Goal: Task Accomplishment & Management: Manage account settings

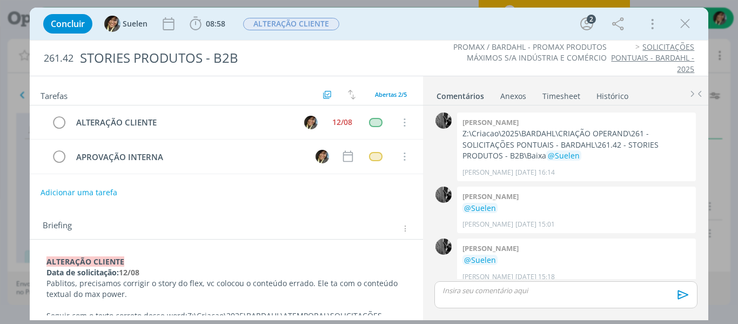
scroll to position [9, 0]
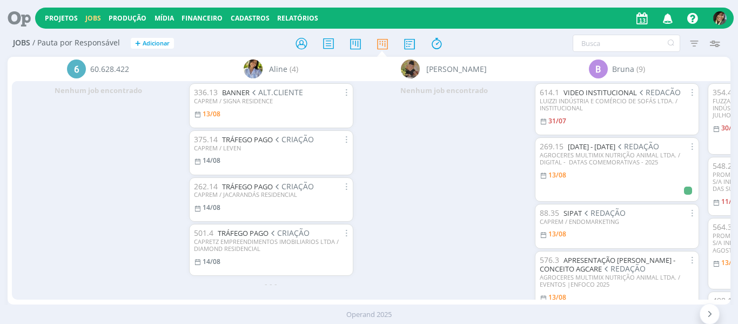
drag, startPoint x: 155, startPoint y: 292, endPoint x: 195, endPoint y: 292, distance: 39.5
click at [195, 292] on div "6 60.628.422 Nenhum job encontrado Aline (4) 336.13 BANNER ALT.CLIENTE CAPREM /…" at bounding box center [370, 181] width 724 height 248
drag, startPoint x: 198, startPoint y: 296, endPoint x: 275, endPoint y: 291, distance: 77.4
click at [275, 291] on div "6 60.628.422 Nenhum job encontrado Aline (4) 336.13 BANNER ALT.CLIENTE CAPREM /…" at bounding box center [370, 181] width 724 height 248
click at [285, 299] on div "6 60.628.422 Nenhum job encontrado Aline (4) 336.13 BANNER ALT.CLIENTE CAPREM /…" at bounding box center [370, 181] width 724 height 248
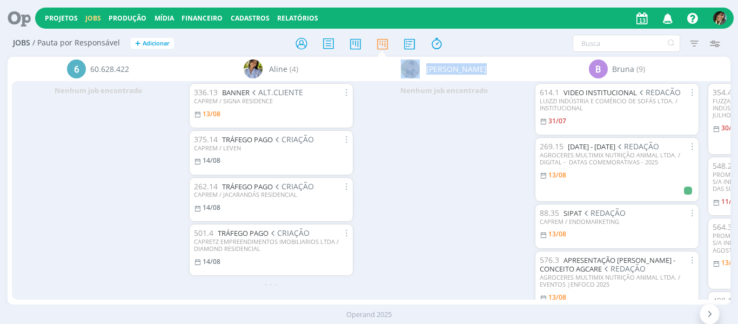
drag, startPoint x: 312, startPoint y: 294, endPoint x: 375, endPoint y: 291, distance: 62.8
click at [375, 291] on div "6 60.628.422 Nenhum job encontrado Aline (4) 336.13 BANNER ALT.CLIENTE CAPREM /…" at bounding box center [370, 181] width 724 height 248
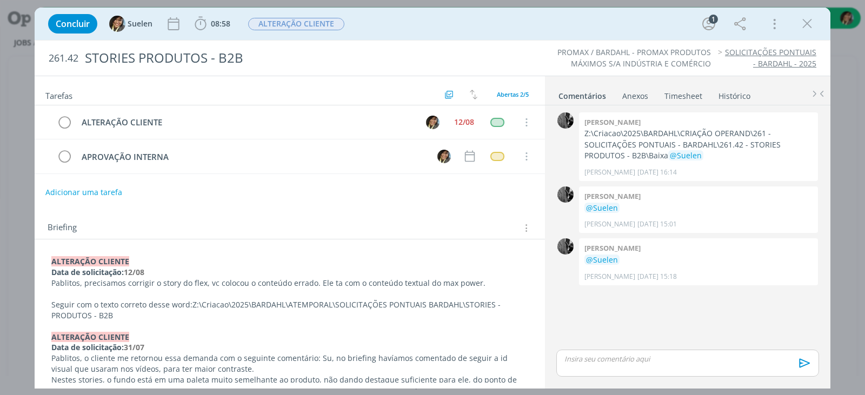
click at [131, 271] on strong "12/08" at bounding box center [134, 272] width 21 height 10
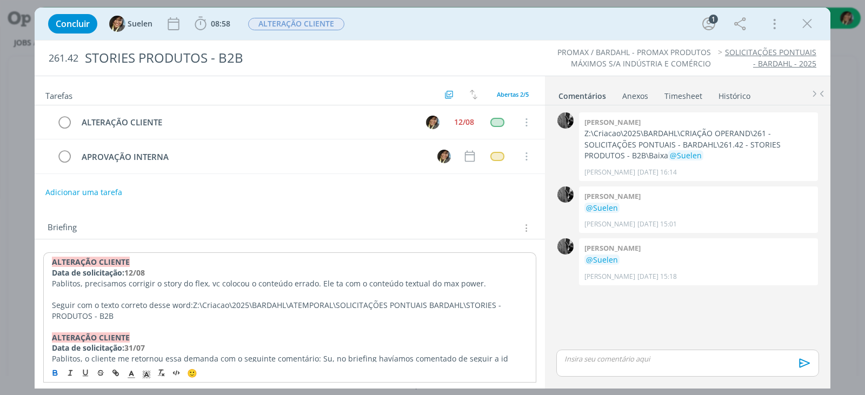
click at [93, 280] on p "Pablitos, precisamos corrigir o story do flex, vc colocou o conteúdo errado. El…" at bounding box center [290, 283] width 476 height 11
drag, startPoint x: 230, startPoint y: 276, endPoint x: 362, endPoint y: 298, distance: 133.6
click at [233, 276] on p "Data de solicitação: 12/08" at bounding box center [290, 273] width 476 height 11
click at [129, 284] on p "Pablitos, precisamos corrigir o story do flex, vc colocou o conteúdo errado. El…" at bounding box center [290, 283] width 476 height 11
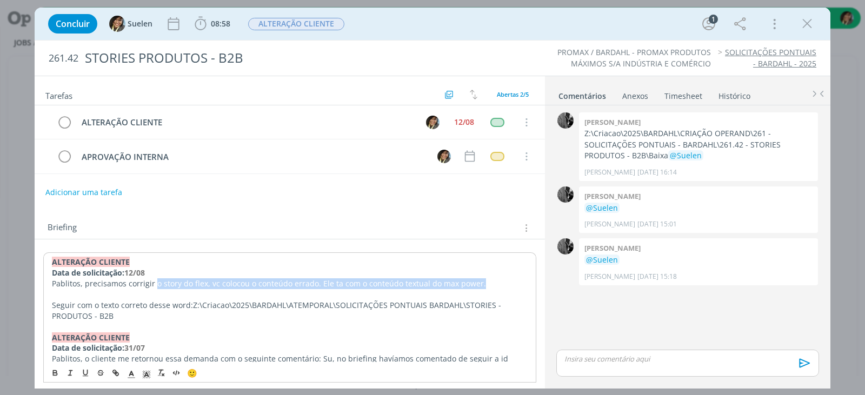
drag, startPoint x: 155, startPoint y: 285, endPoint x: 533, endPoint y: 284, distance: 378.3
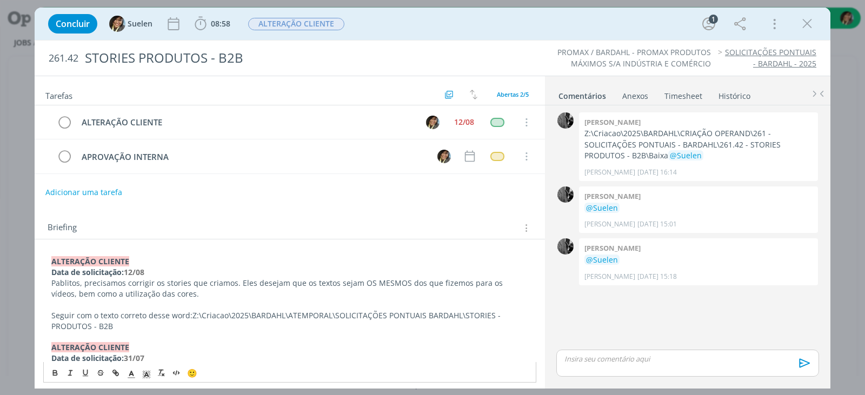
click at [194, 299] on p "dialog" at bounding box center [289, 304] width 477 height 11
click at [184, 285] on p "Pablitos, precisamos corrigir os stories que criamos. Eles desejam que os texto…" at bounding box center [289, 289] width 477 height 22
click at [178, 290] on p "Pablitos, precisamos corrigir os stories que criamos. Eles desejam que os texto…" at bounding box center [289, 289] width 477 height 22
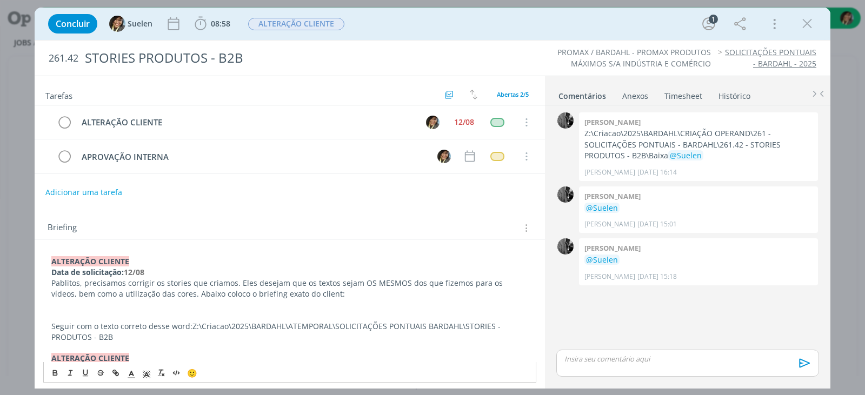
click at [81, 303] on p "dialog" at bounding box center [289, 304] width 477 height 11
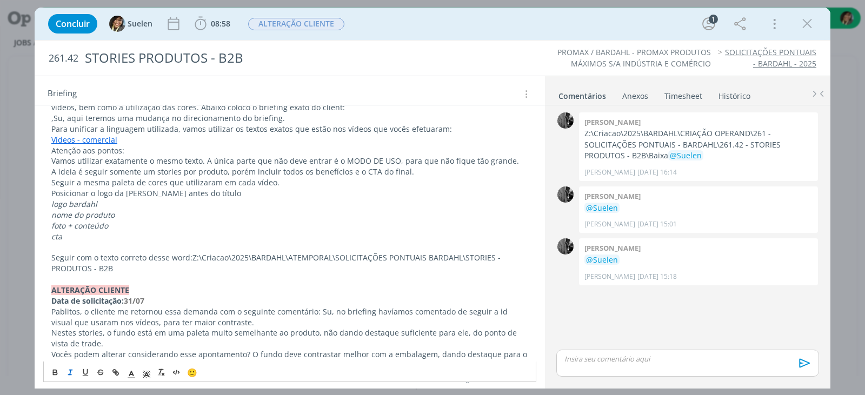
scroll to position [189, 0]
click at [49, 204] on div "ALTERAÇÃO CLIENTE Data de solicitação: 12/08 Pablitos, precisamos corrigir os s…" at bounding box center [289, 368] width 493 height 609
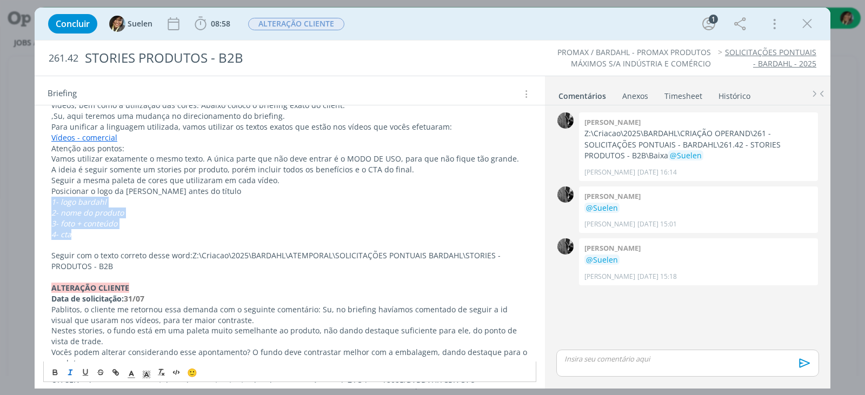
drag, startPoint x: 86, startPoint y: 235, endPoint x: 33, endPoint y: 197, distance: 64.8
click at [33, 197] on div "Concluir Suelen 08:58 Iniciar Apontar Data * 13/08/2025 Horas * 00:00 Tarefa Se…" at bounding box center [432, 197] width 865 height 395
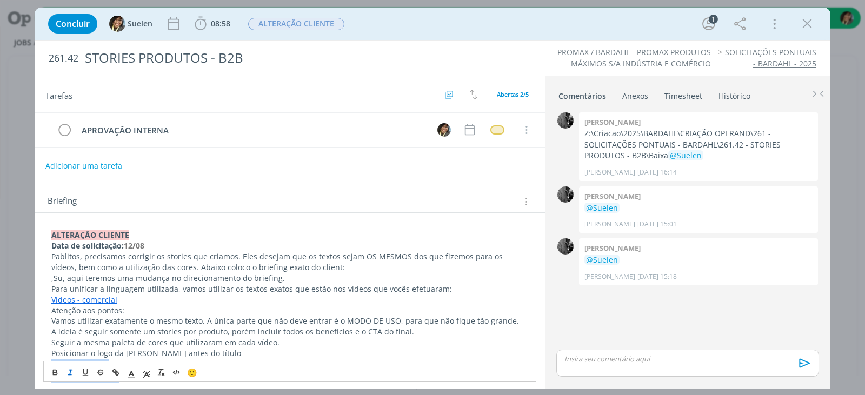
scroll to position [0, 0]
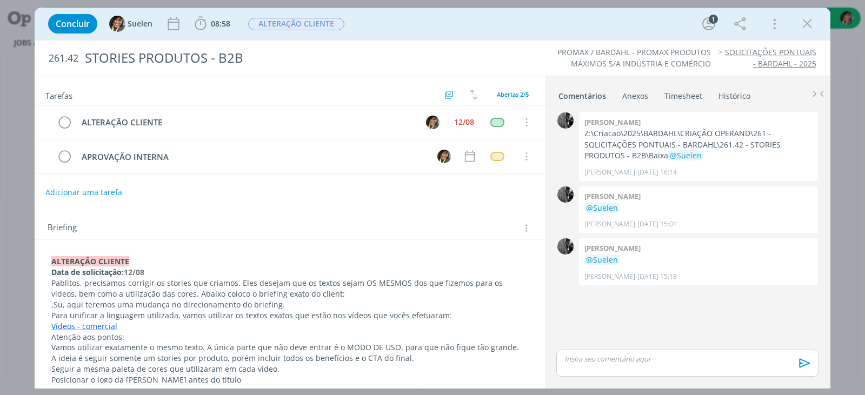
click at [308, 295] on p "Pablitos, precisamos corrigir os stories que criamos. Eles desejam que os texto…" at bounding box center [289, 289] width 477 height 22
click at [372, 221] on div "Briefing Briefings Predefinidos Versões do Briefing Ver Briefing do Projeto" at bounding box center [291, 228] width 487 height 14
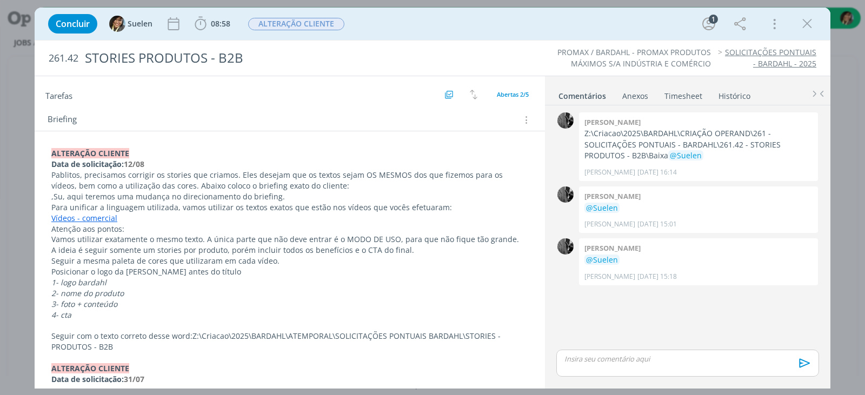
click at [119, 306] on p "3- foto + conteúdo" at bounding box center [289, 304] width 477 height 11
drag, startPoint x: 52, startPoint y: 266, endPoint x: 52, endPoint y: 272, distance: 6.0
click at [52, 266] on p "Seguir a mesma paleta de cores que utilizaram em cada vídeo." at bounding box center [290, 261] width 476 height 11
click at [52, 272] on p "Posicionar o logo da Bardahl antes do título" at bounding box center [290, 272] width 476 height 11
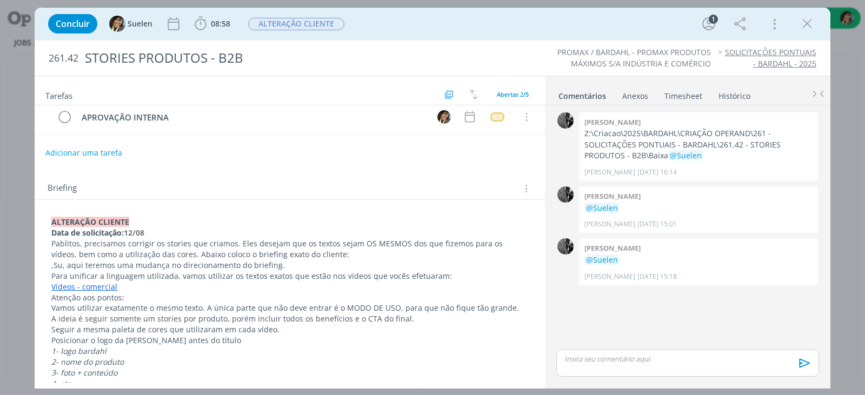
scroll to position [0, 0]
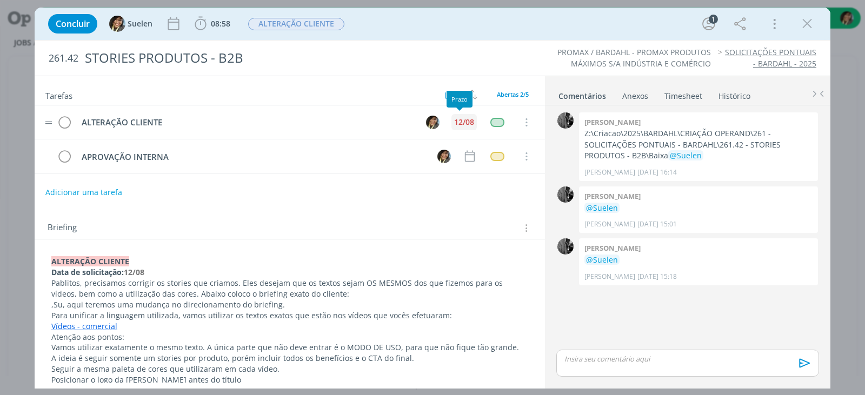
click at [464, 122] on div "12/08" at bounding box center [464, 122] width 20 height 8
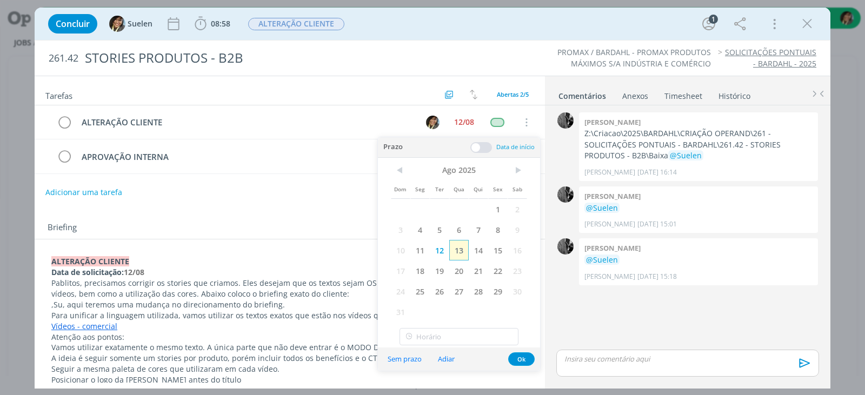
drag, startPoint x: 462, startPoint y: 252, endPoint x: 479, endPoint y: 306, distance: 57.3
click at [464, 251] on span "13" at bounding box center [458, 250] width 19 height 21
drag, startPoint x: 516, startPoint y: 359, endPoint x: 513, endPoint y: 354, distance: 5.8
click at [516, 323] on button "Ok" at bounding box center [521, 359] width 26 height 14
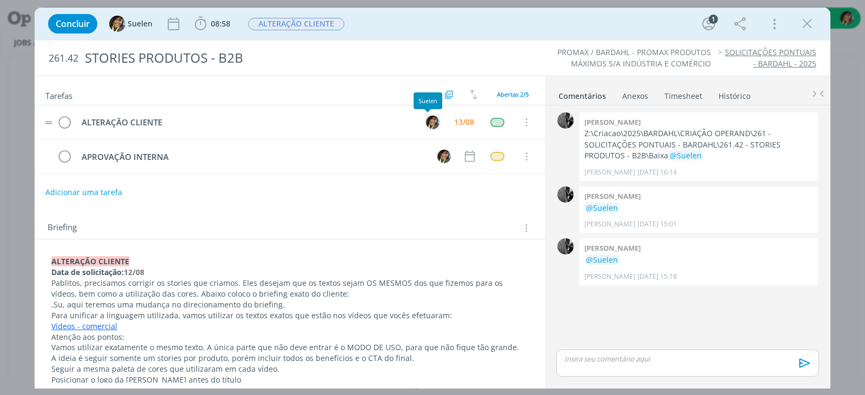
click at [428, 123] on img "dialog" at bounding box center [433, 123] width 14 height 14
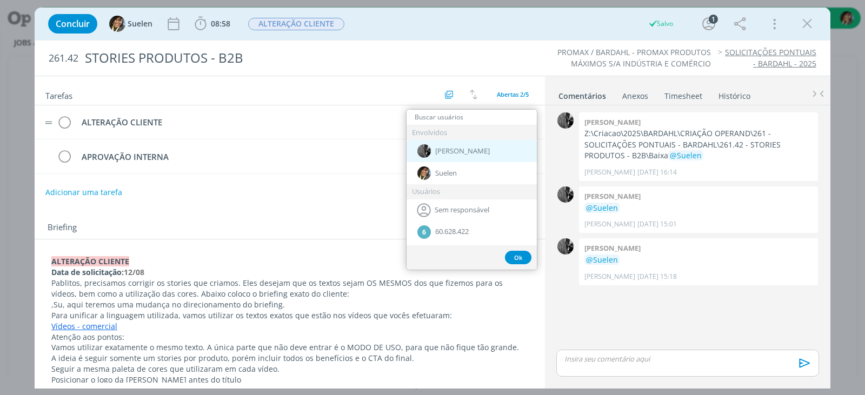
click at [455, 153] on div "[PERSON_NAME]" at bounding box center [471, 151] width 130 height 22
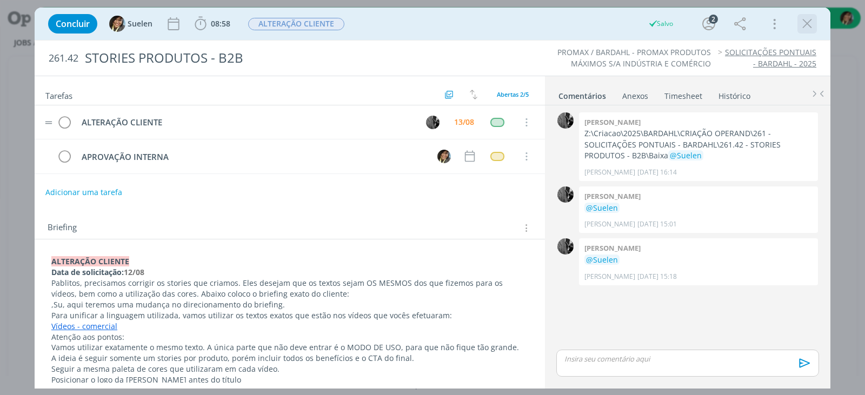
click at [738, 29] on icon "dialog" at bounding box center [807, 24] width 16 height 16
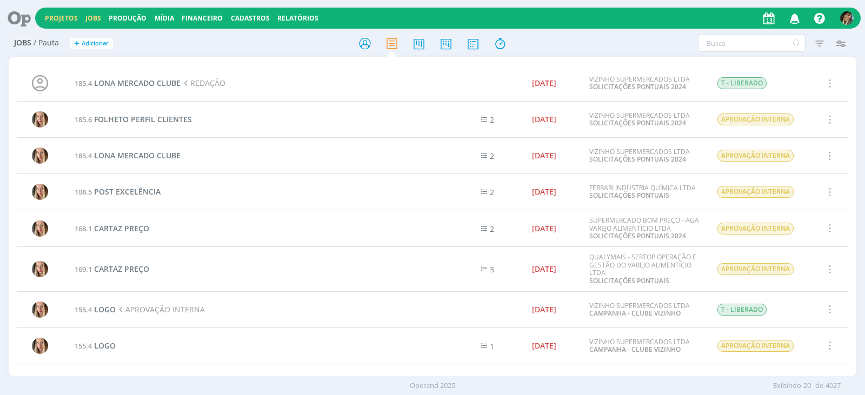
click at [60, 17] on link "Projetos" at bounding box center [61, 18] width 33 height 9
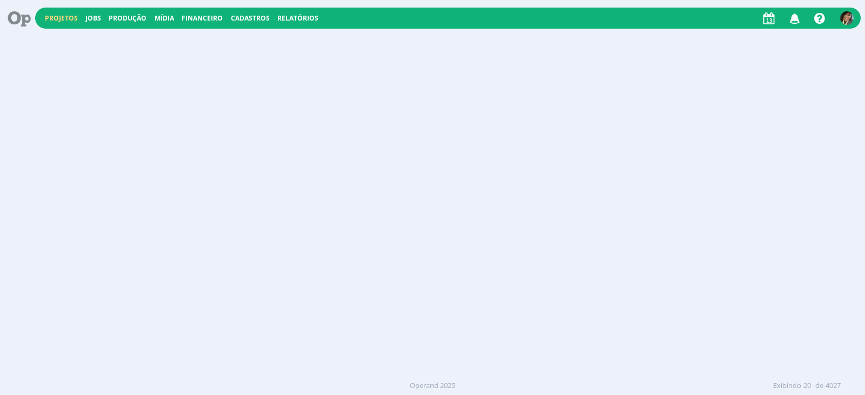
click at [60, 17] on link "Projetos" at bounding box center [61, 18] width 33 height 9
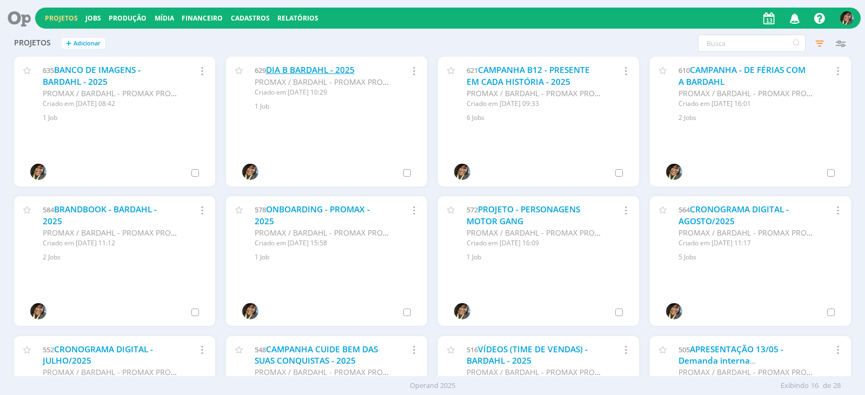
click at [309, 67] on div "629 DIA B BARDAHL - 2025 PROMAX / BARDAHL - PROMAX PRODUTOS MÁXIMOS S/A INDÚSTR…" at bounding box center [326, 84] width 201 height 55
click at [307, 71] on link "DIA B BARDAHL - 2025" at bounding box center [310, 69] width 89 height 11
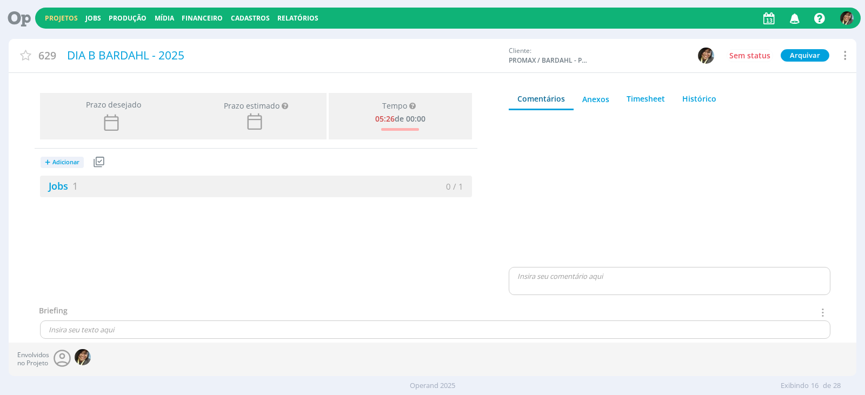
drag, startPoint x: 74, startPoint y: 186, endPoint x: 92, endPoint y: 157, distance: 34.5
click at [74, 185] on span "1" at bounding box center [74, 185] width 5 height 13
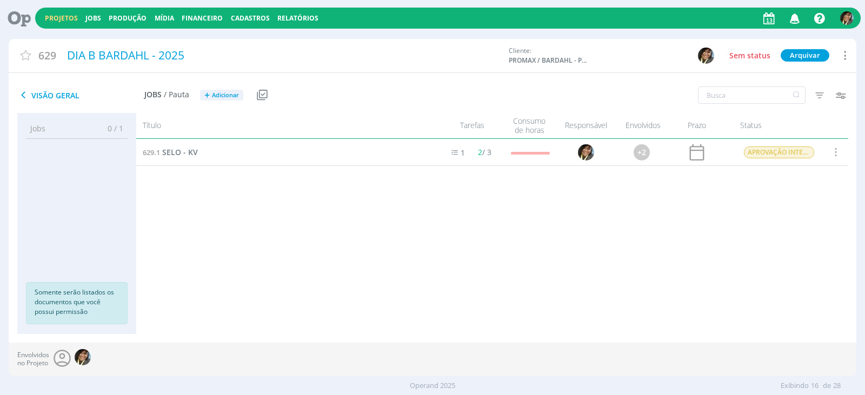
click at [183, 145] on div "629.1 SELO - KV" at bounding box center [284, 152] width 296 height 26
click at [182, 151] on span "SELO - KV" at bounding box center [180, 152] width 36 height 10
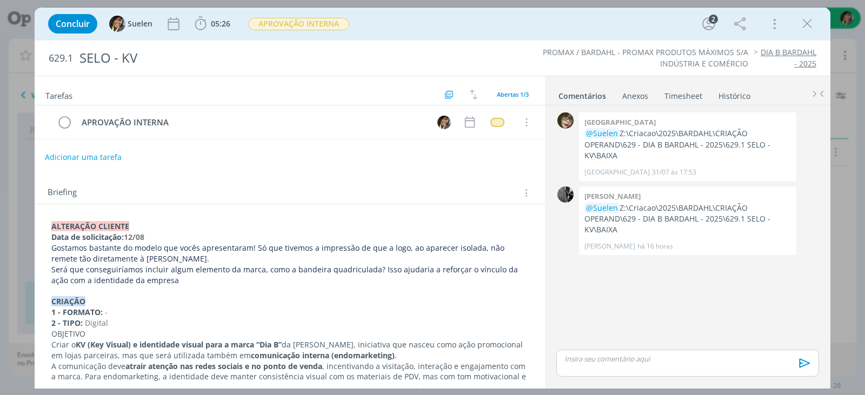
click at [78, 159] on button "Adicionar uma tarefa" at bounding box center [83, 157] width 77 height 18
type input "ALTERAÇÃO CLIENTE"
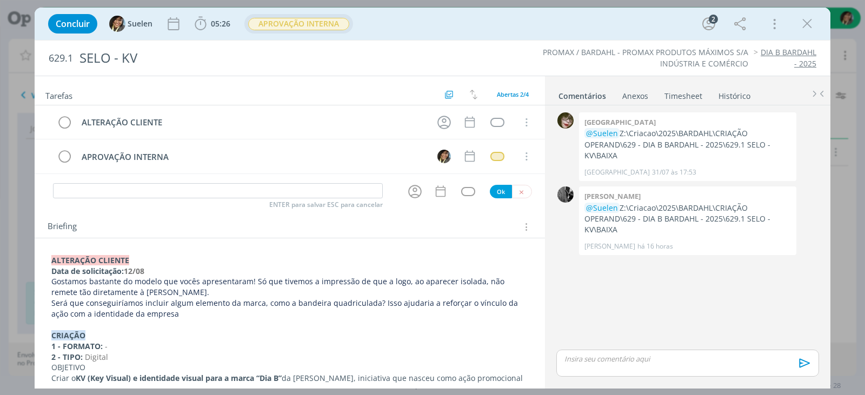
click at [288, 19] on span "APROVAÇÃO INTERNA" at bounding box center [298, 24] width 101 height 12
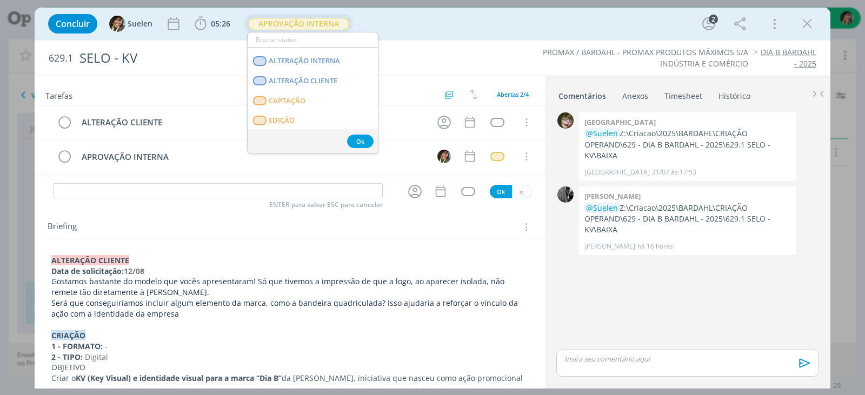
scroll to position [93, 0]
drag, startPoint x: 325, startPoint y: 78, endPoint x: 313, endPoint y: 82, distance: 11.8
click at [325, 79] on span "ALTERAÇÃO CLIENTE" at bounding box center [303, 83] width 69 height 9
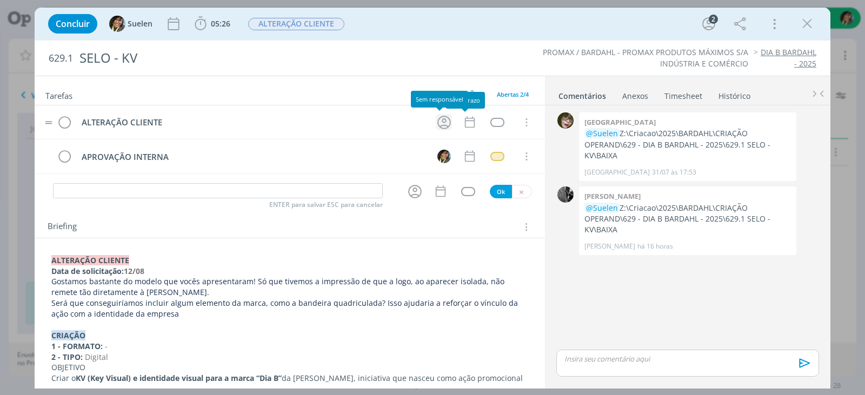
click at [436, 130] on icon "dialog" at bounding box center [444, 122] width 17 height 17
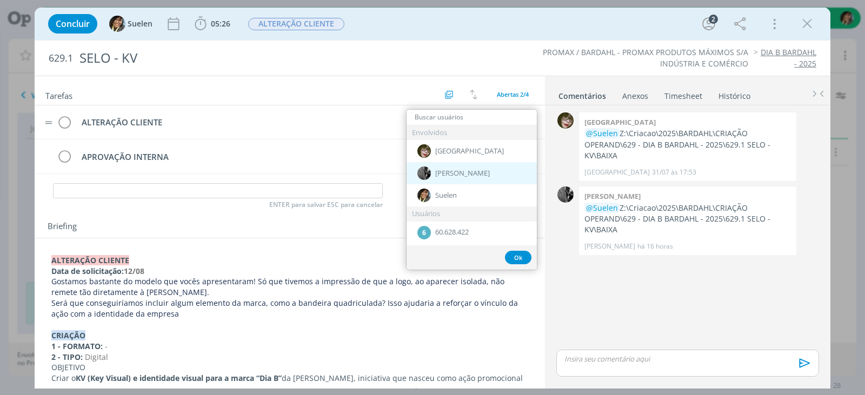
click at [464, 170] on div "[PERSON_NAME]" at bounding box center [471, 173] width 130 height 22
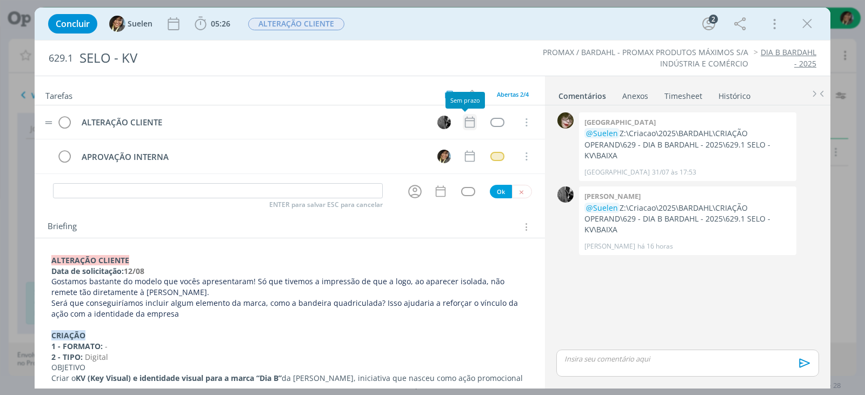
click at [465, 125] on icon "dialog" at bounding box center [470, 122] width 14 height 14
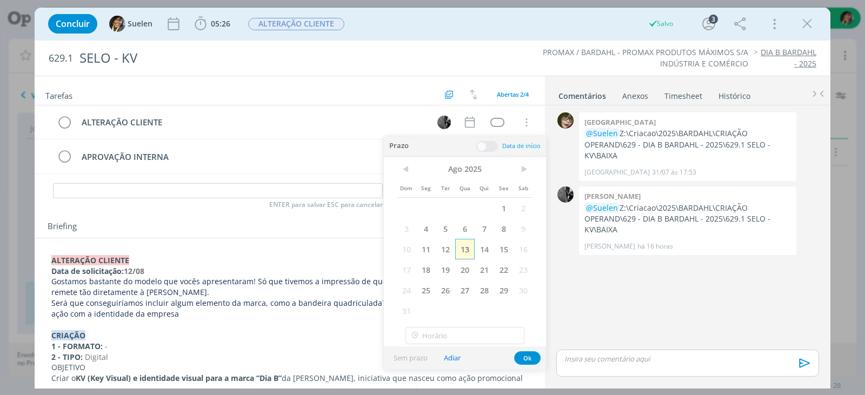
click at [466, 251] on span "13" at bounding box center [464, 249] width 19 height 21
drag, startPoint x: 527, startPoint y: 358, endPoint x: 509, endPoint y: 233, distance: 126.2
click at [527, 323] on button "Ok" at bounding box center [527, 358] width 26 height 14
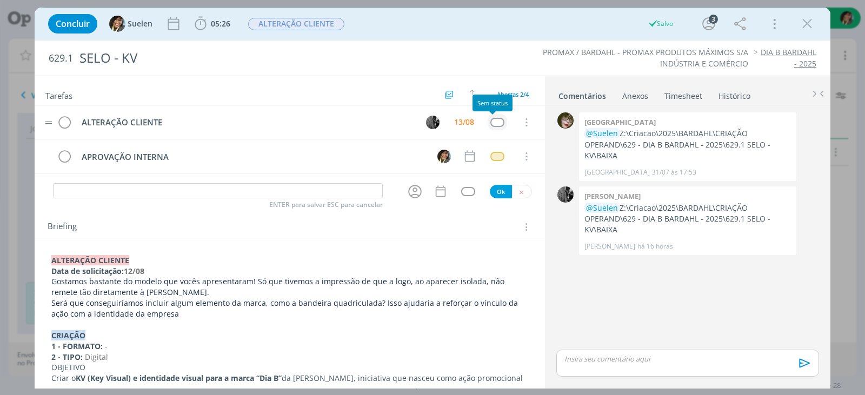
click at [492, 121] on div "dialog" at bounding box center [497, 122] width 14 height 9
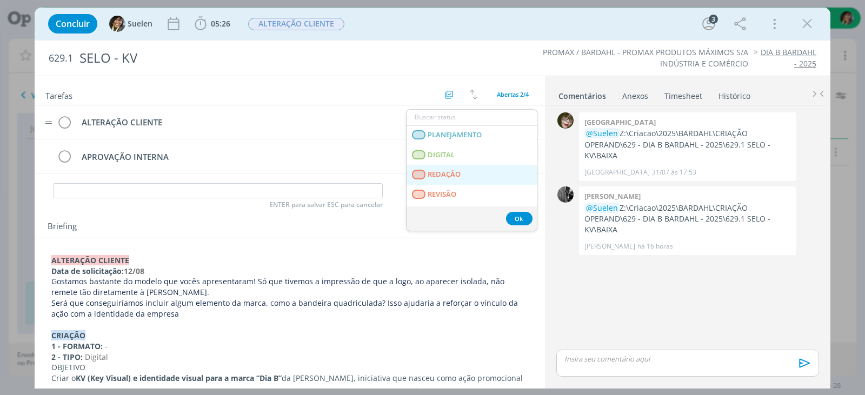
scroll to position [54, 0]
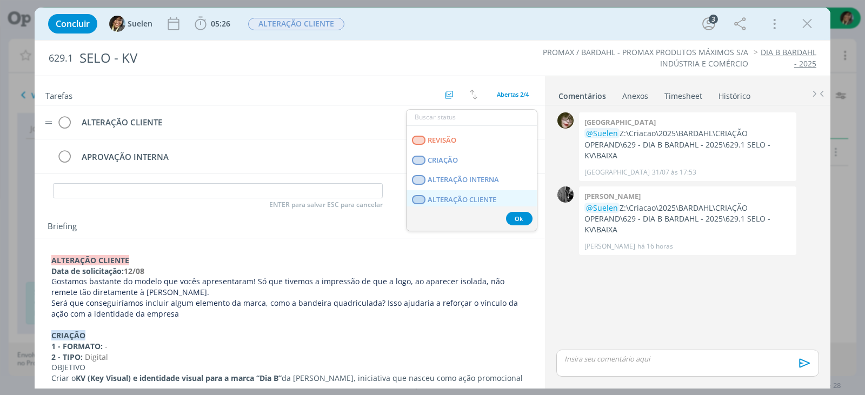
click at [475, 196] on span "ALTERAÇÃO CLIENTE" at bounding box center [462, 200] width 69 height 9
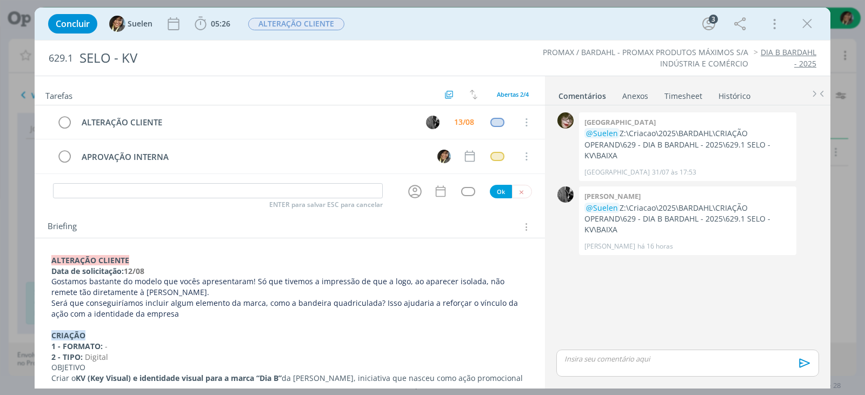
drag, startPoint x: 164, startPoint y: 274, endPoint x: 173, endPoint y: 272, distance: 8.8
click at [164, 274] on p "Data de solicitação: 12/08" at bounding box center [289, 271] width 477 height 11
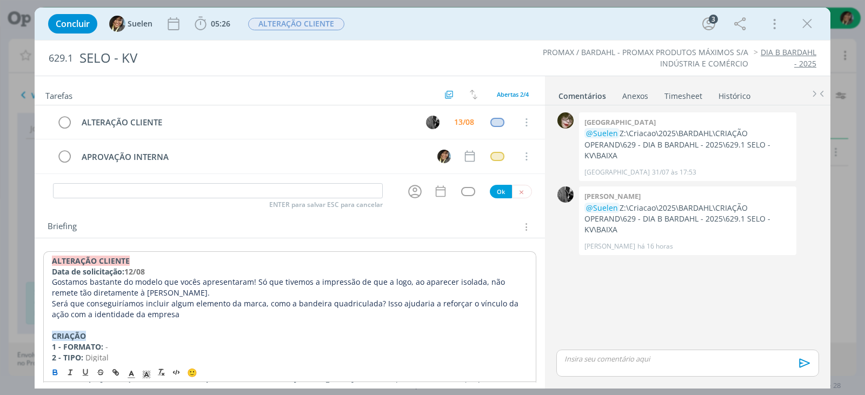
click at [184, 314] on p "Será que conseguiríamos incluir algum elemento da marca, como a bandeira quadri…" at bounding box center [290, 309] width 476 height 22
drag, startPoint x: 490, startPoint y: 116, endPoint x: 492, endPoint y: 129, distance: 13.7
click at [491, 129] on td "dialog" at bounding box center [496, 122] width 19 height 16
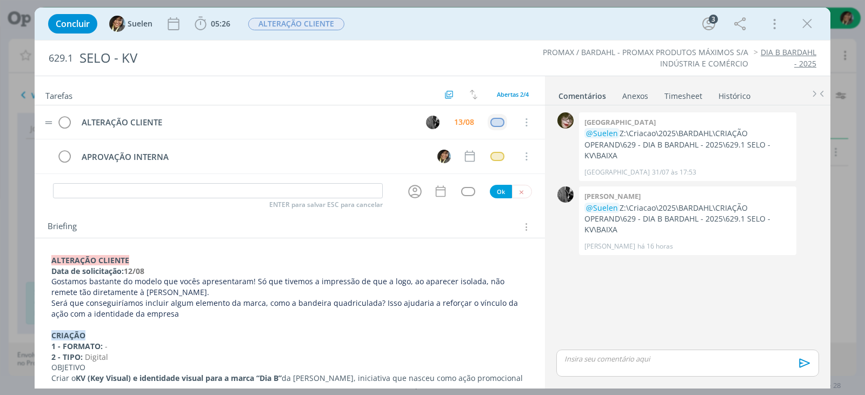
click at [492, 129] on td "dialog" at bounding box center [496, 122] width 19 height 16
click at [495, 122] on div "dialog" at bounding box center [497, 122] width 14 height 9
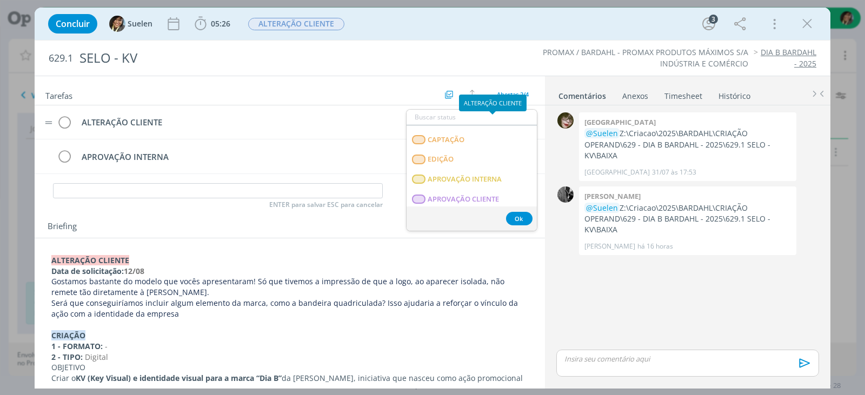
scroll to position [276, 0]
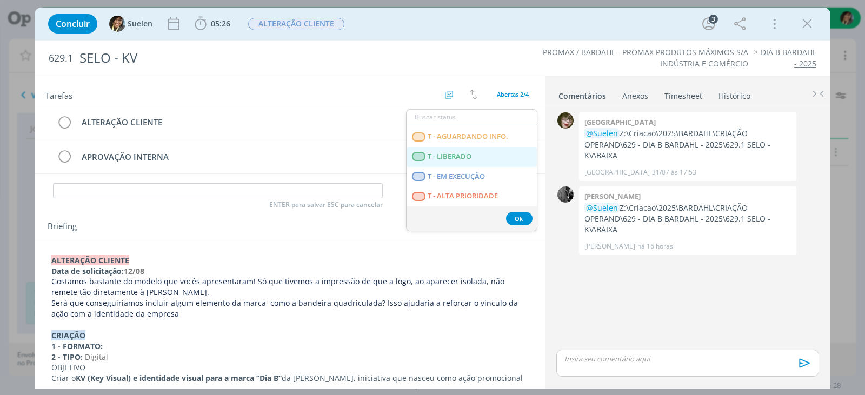
click at [454, 157] on span "T - LIBERADO" at bounding box center [450, 156] width 44 height 9
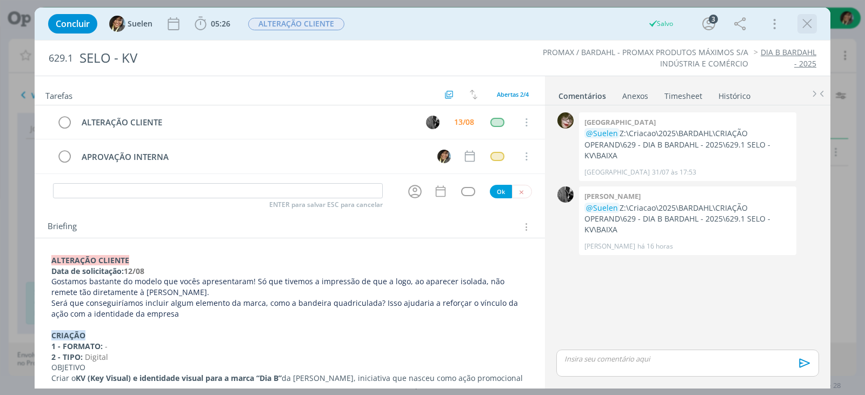
click at [738, 24] on icon "dialog" at bounding box center [807, 24] width 16 height 16
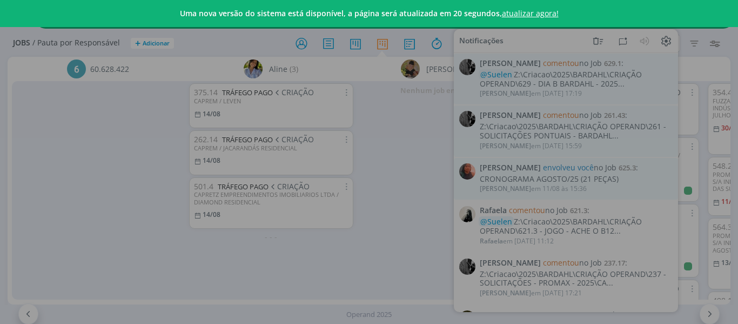
scroll to position [0, 265]
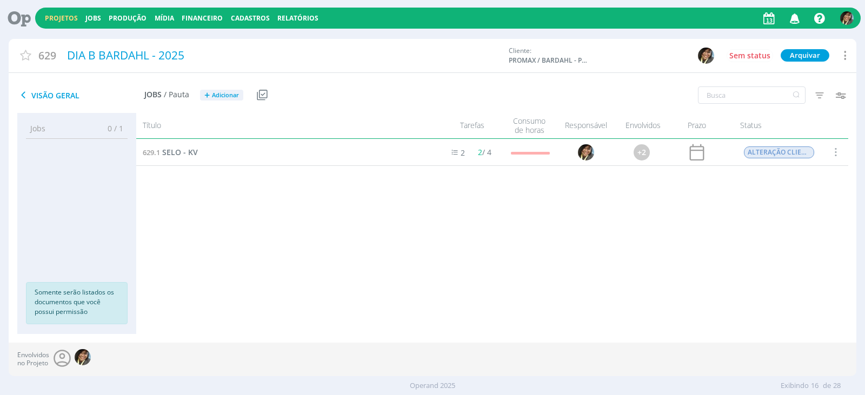
click at [65, 10] on div "Projetos Jobs Produção [GEOGRAPHIC_DATA] Financeiro Cadastros Relatórios Notifi…" at bounding box center [447, 18] width 825 height 21
click at [64, 16] on link "Projetos" at bounding box center [61, 18] width 33 height 9
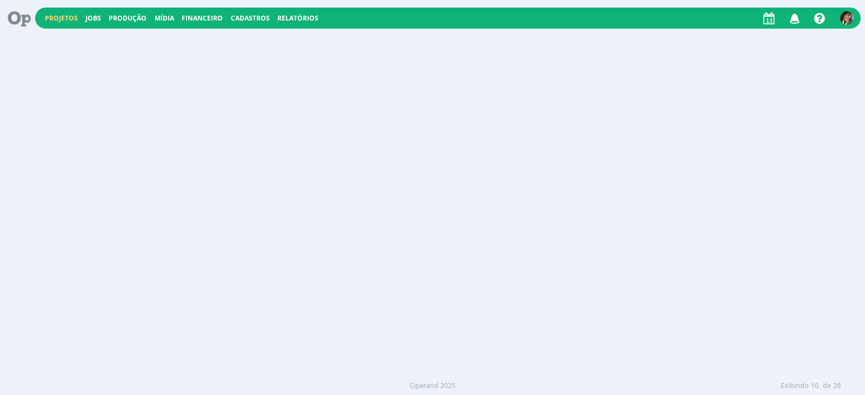
click at [64, 16] on link "Projetos" at bounding box center [61, 18] width 33 height 9
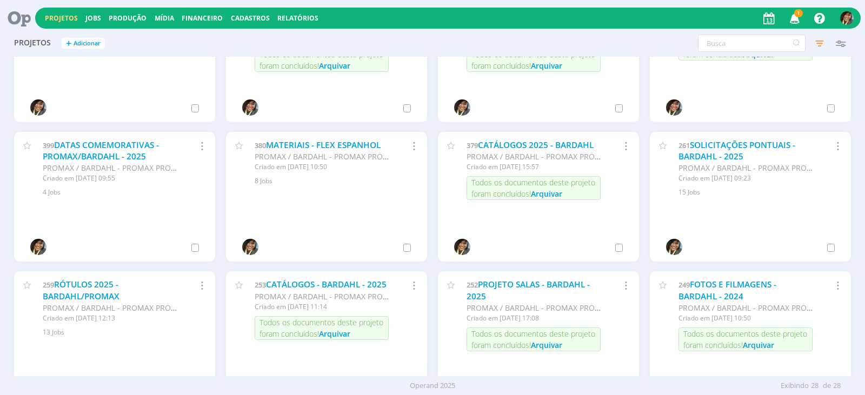
scroll to position [486, 0]
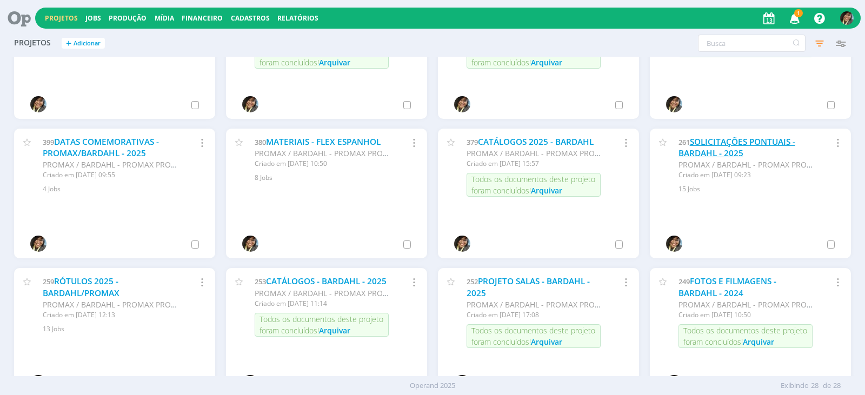
click at [706, 145] on link "SOLICITAÇÕES PONTUAIS - BARDAHL - 2025" at bounding box center [736, 147] width 117 height 23
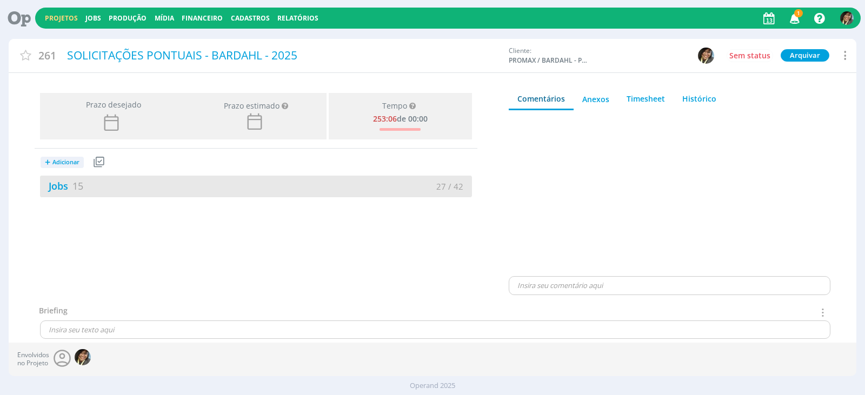
click at [132, 186] on div "Jobs 15" at bounding box center [148, 186] width 216 height 15
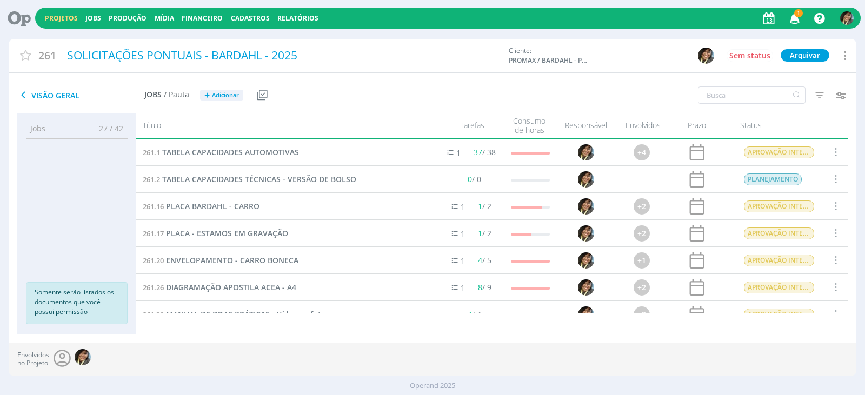
scroll to position [231, 0]
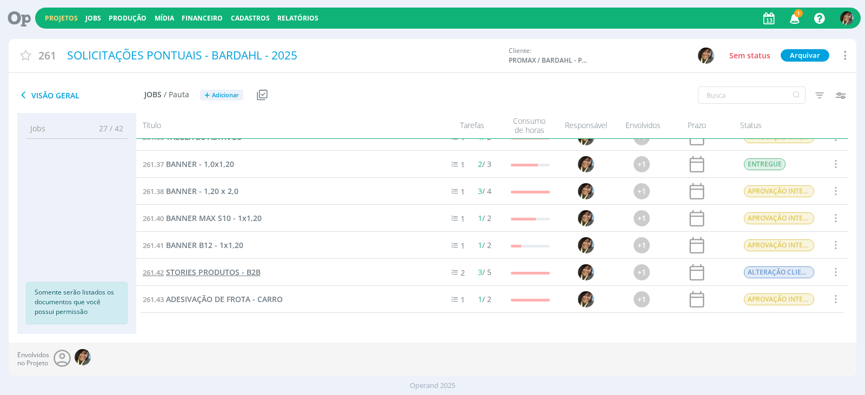
click at [232, 276] on span "STORIES PRODUTOS - B2B" at bounding box center [213, 272] width 95 height 10
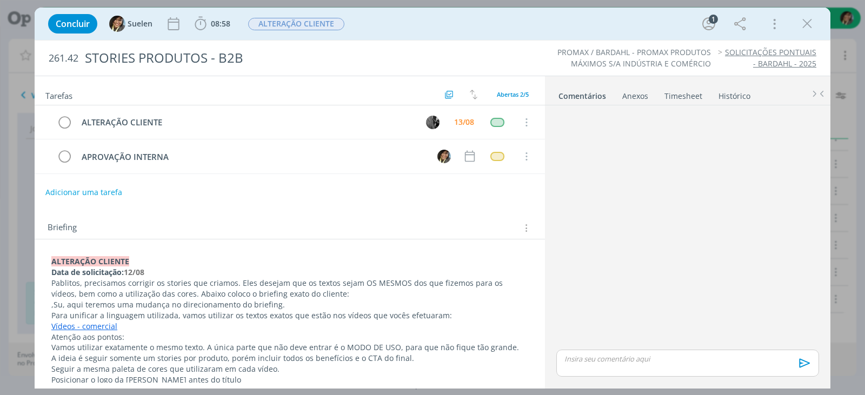
scroll to position [162, 0]
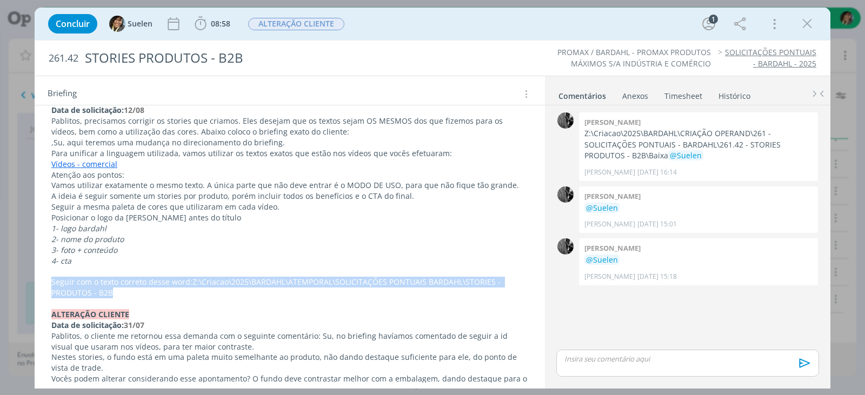
drag, startPoint x: 50, startPoint y: 280, endPoint x: 158, endPoint y: 291, distance: 108.1
click at [158, 291] on div "ALTERAÇÃO CLIENTE Data de solicitação: 12/08 Pablitos, precisamos corrigir os s…" at bounding box center [289, 394] width 493 height 609
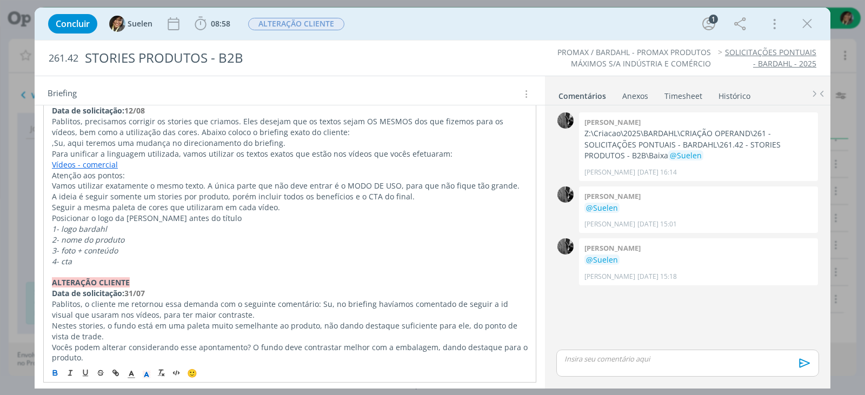
click at [285, 156] on p "Para unificar a linguagem utilizada, vamos utilizar os textos exatos que estão …" at bounding box center [290, 154] width 476 height 11
